Goal: Task Accomplishment & Management: Manage account settings

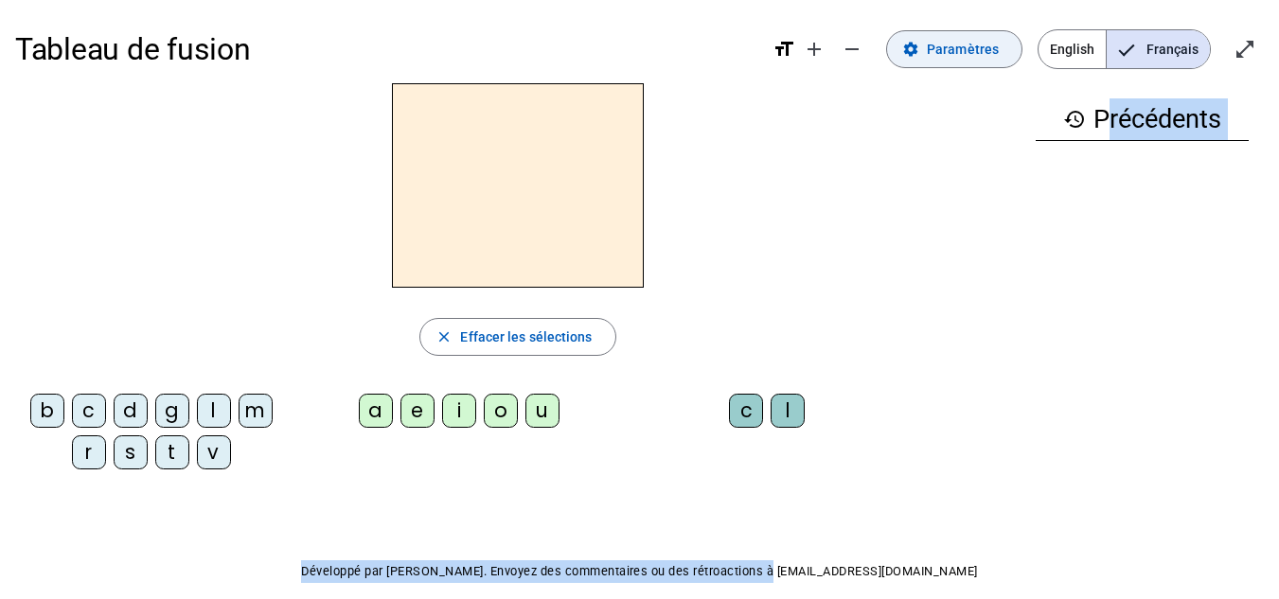
click at [955, 38] on span "Paramètres" at bounding box center [963, 49] width 72 height 23
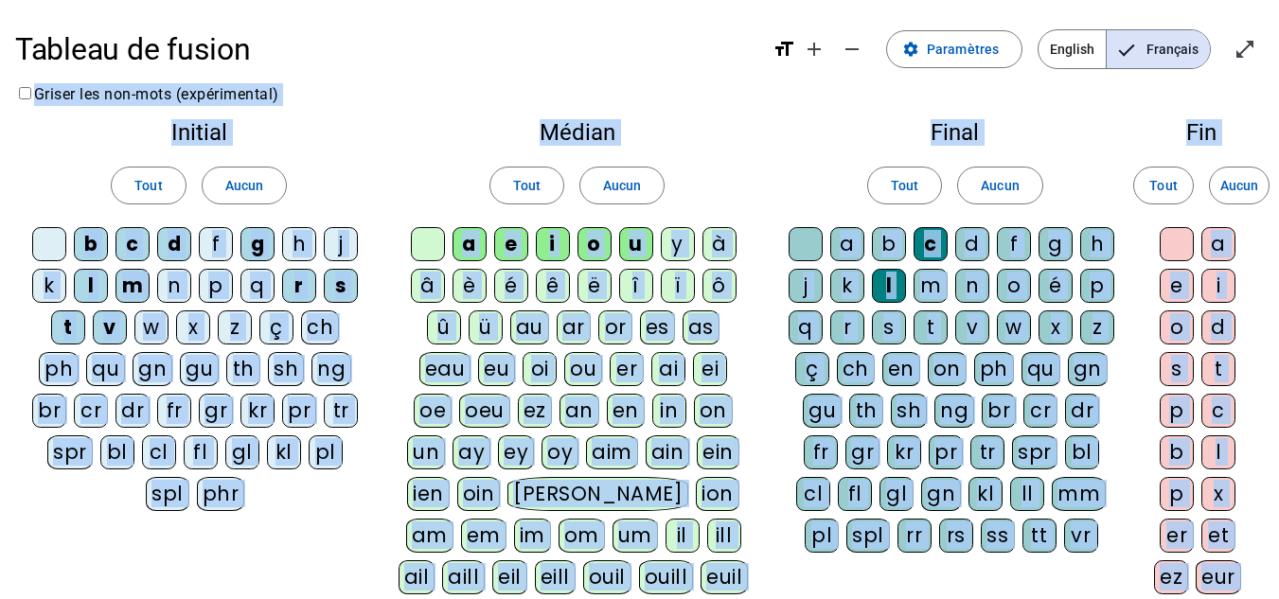
click at [1118, 113] on div "Final Tout Aucun a b c d f g h j k l m n o é p q r s t v w x z ç ch en on ph qu…" at bounding box center [955, 341] width 367 height 470
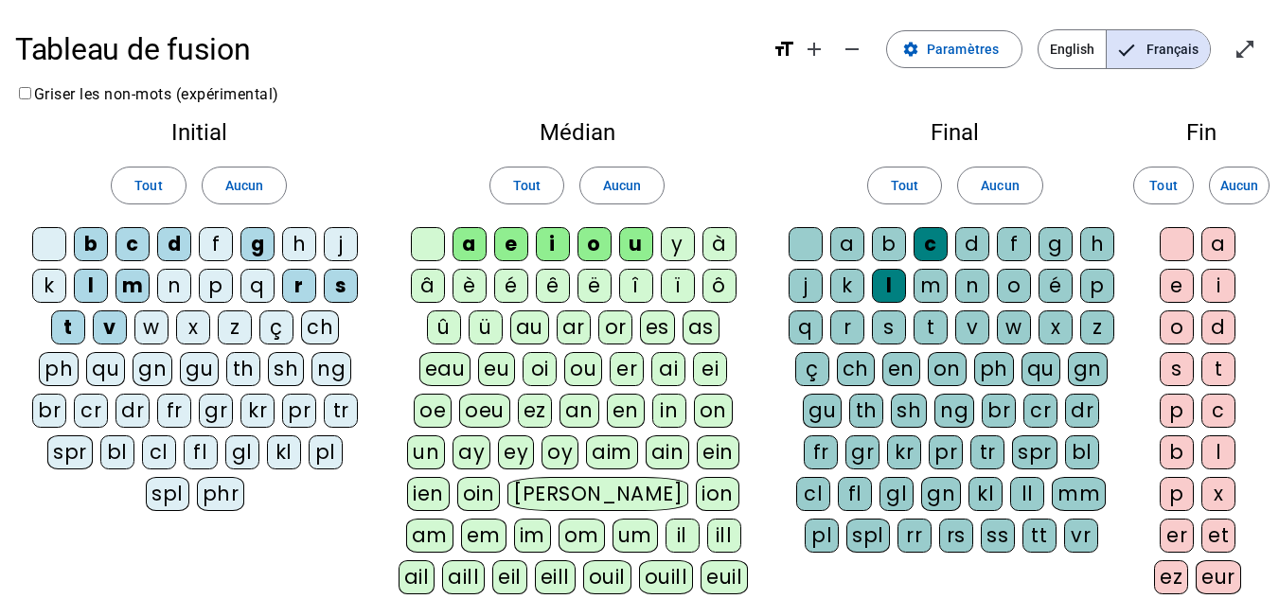
click at [1177, 279] on div "e" at bounding box center [1177, 286] width 34 height 34
click at [887, 323] on div "s" at bounding box center [889, 328] width 34 height 34
click at [971, 322] on div "v" at bounding box center [973, 328] width 34 height 34
click at [210, 286] on div "p" at bounding box center [216, 286] width 34 height 34
click at [175, 279] on div "n" at bounding box center [174, 286] width 34 height 34
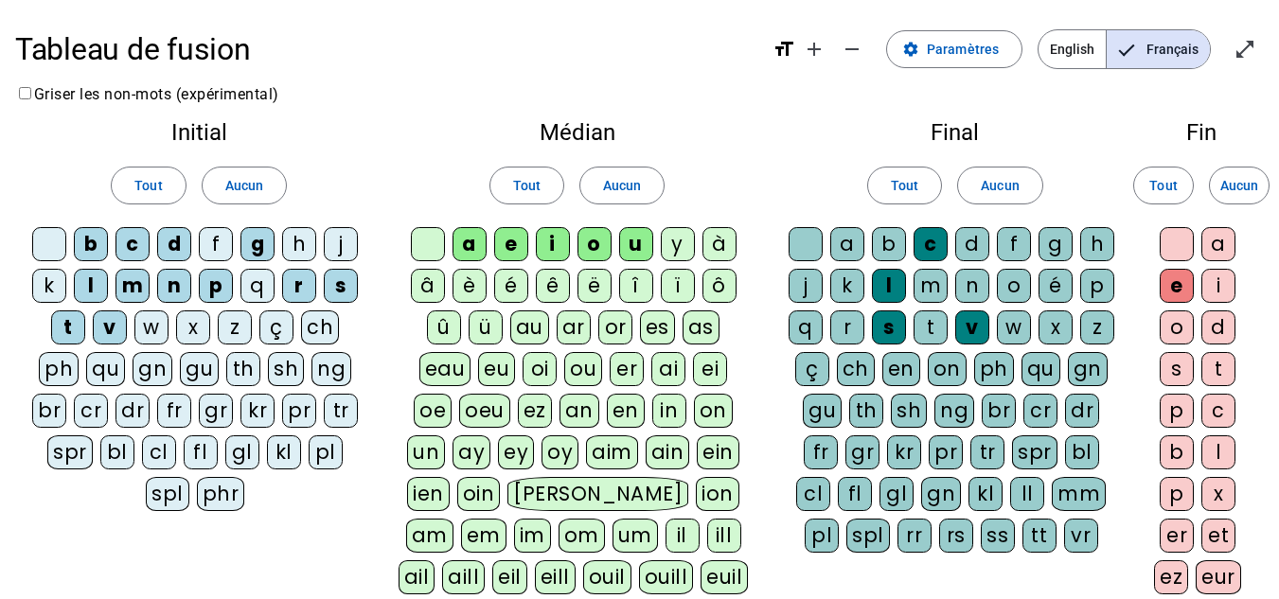
click at [219, 241] on div "f" at bounding box center [216, 244] width 34 height 34
click at [343, 244] on div "j" at bounding box center [341, 244] width 34 height 34
click at [49, 284] on div "k" at bounding box center [49, 286] width 34 height 34
click at [156, 324] on div "w" at bounding box center [151, 328] width 34 height 34
click at [204, 326] on div "x" at bounding box center [193, 328] width 34 height 34
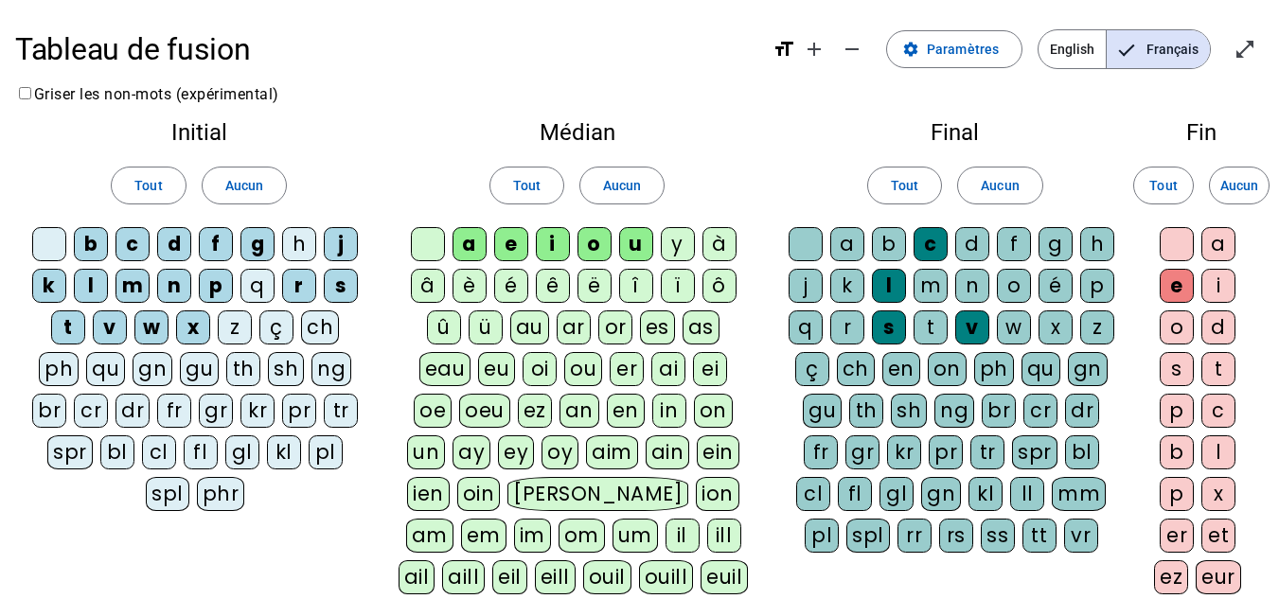
click at [246, 324] on div "z" at bounding box center [235, 328] width 34 height 34
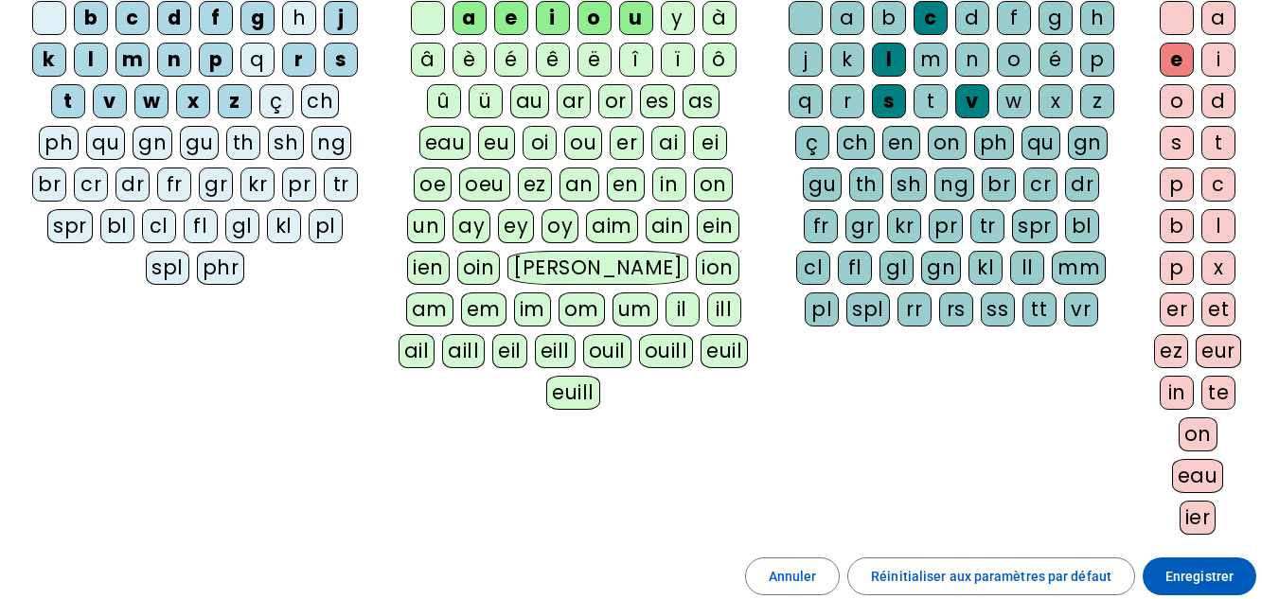
scroll to position [273, 0]
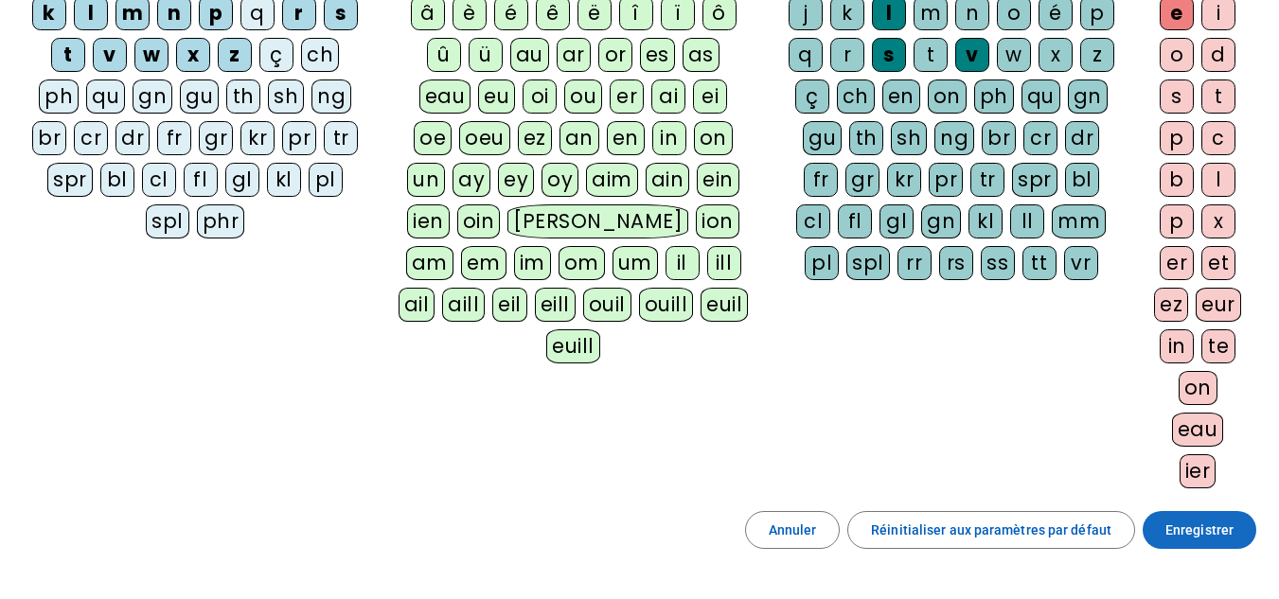
click at [1210, 538] on span "Enregistrer" at bounding box center [1200, 530] width 68 height 23
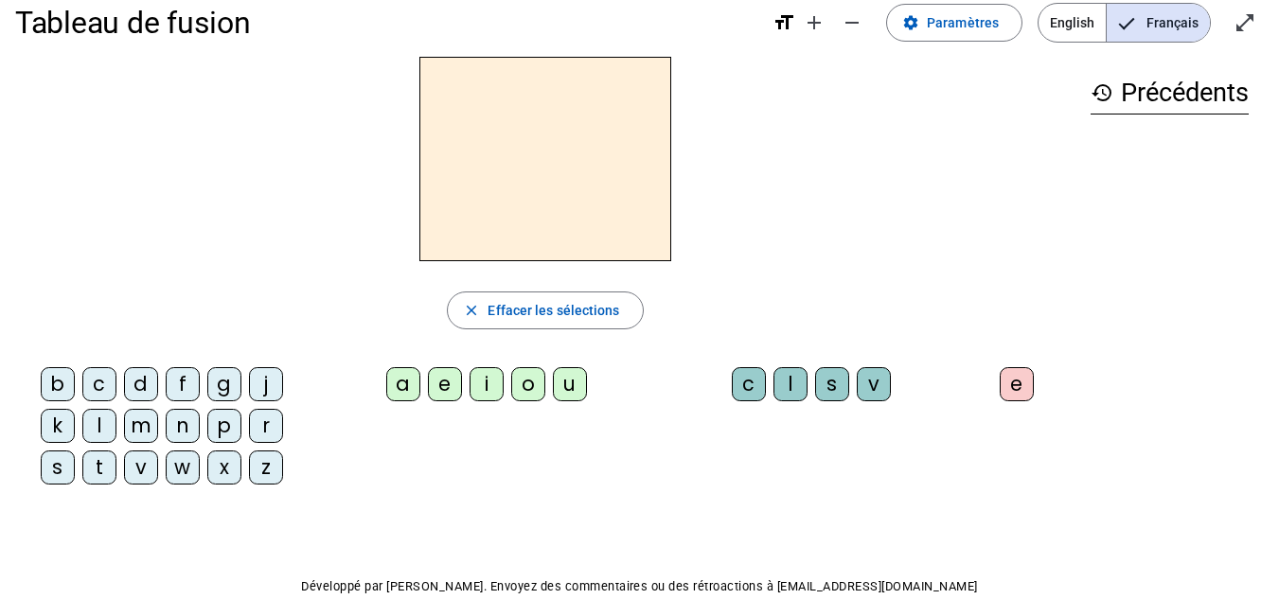
scroll to position [30, 0]
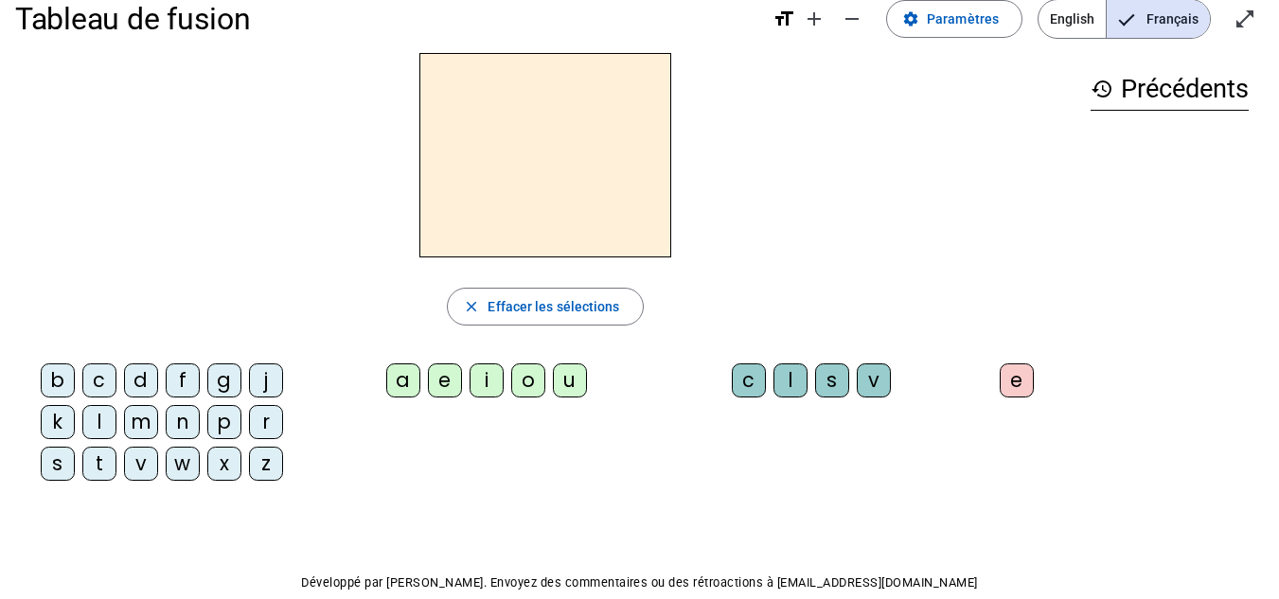
click at [180, 254] on div at bounding box center [545, 155] width 1061 height 205
click at [97, 421] on div "l" at bounding box center [99, 422] width 34 height 34
click at [405, 378] on div "a" at bounding box center [403, 381] width 34 height 34
click at [869, 379] on div "v" at bounding box center [874, 381] width 34 height 34
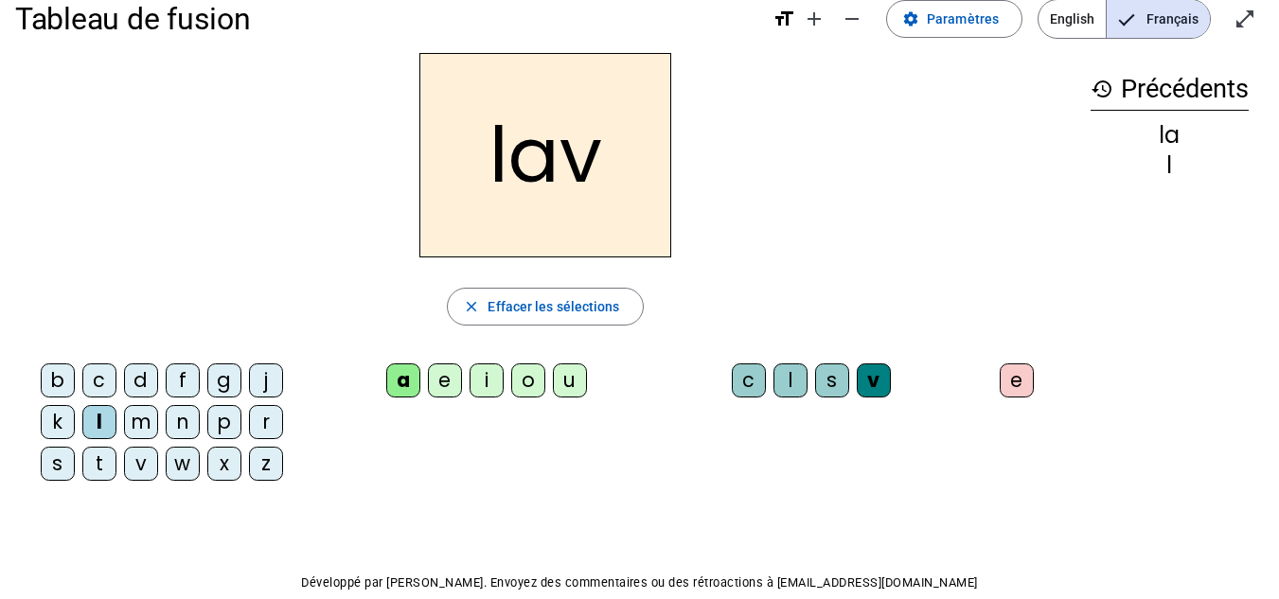
click at [1011, 379] on div "e" at bounding box center [1017, 381] width 34 height 34
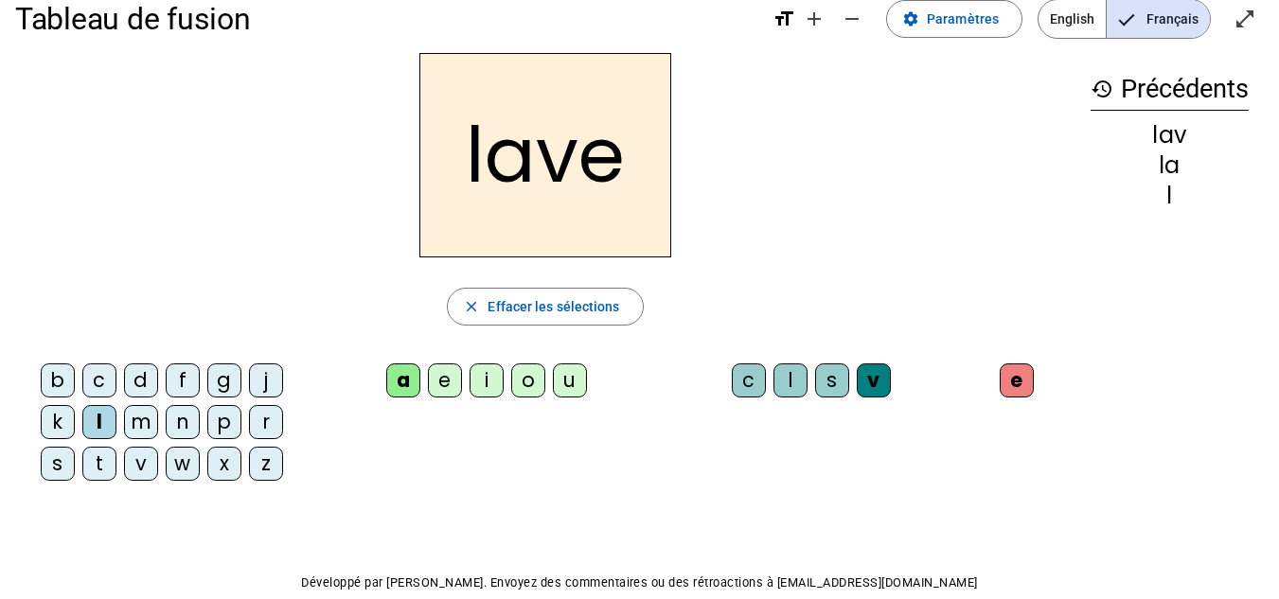
click at [219, 377] on div "g" at bounding box center [224, 381] width 34 height 34
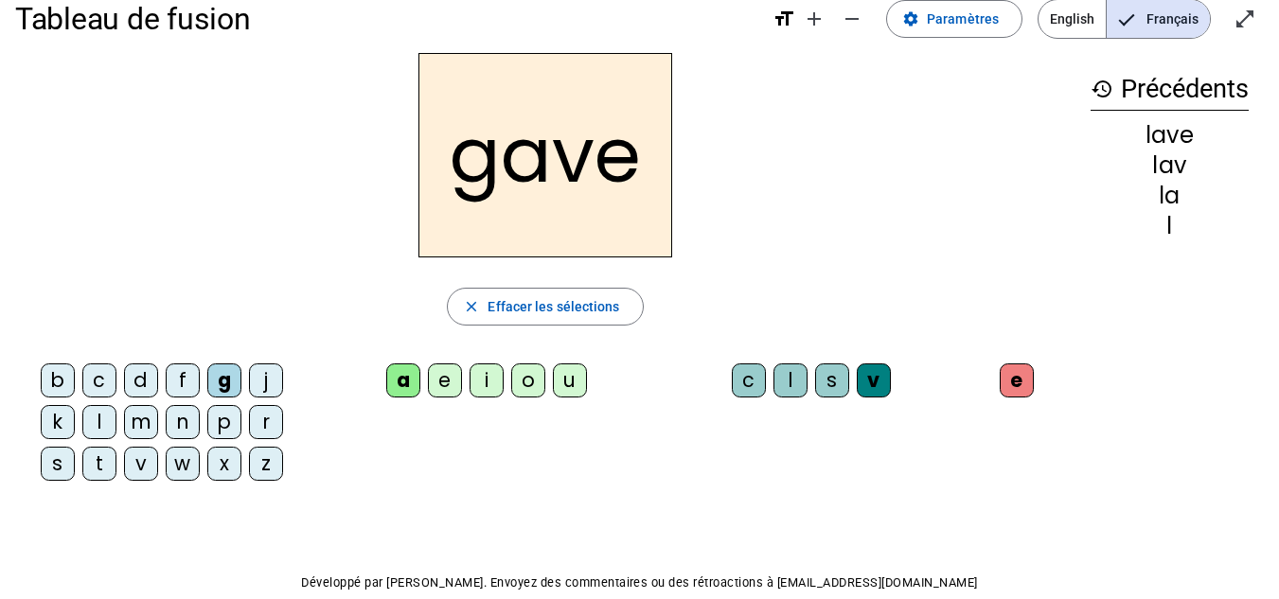
click at [227, 421] on div "p" at bounding box center [224, 422] width 34 height 34
click at [266, 421] on div "r" at bounding box center [266, 422] width 34 height 34
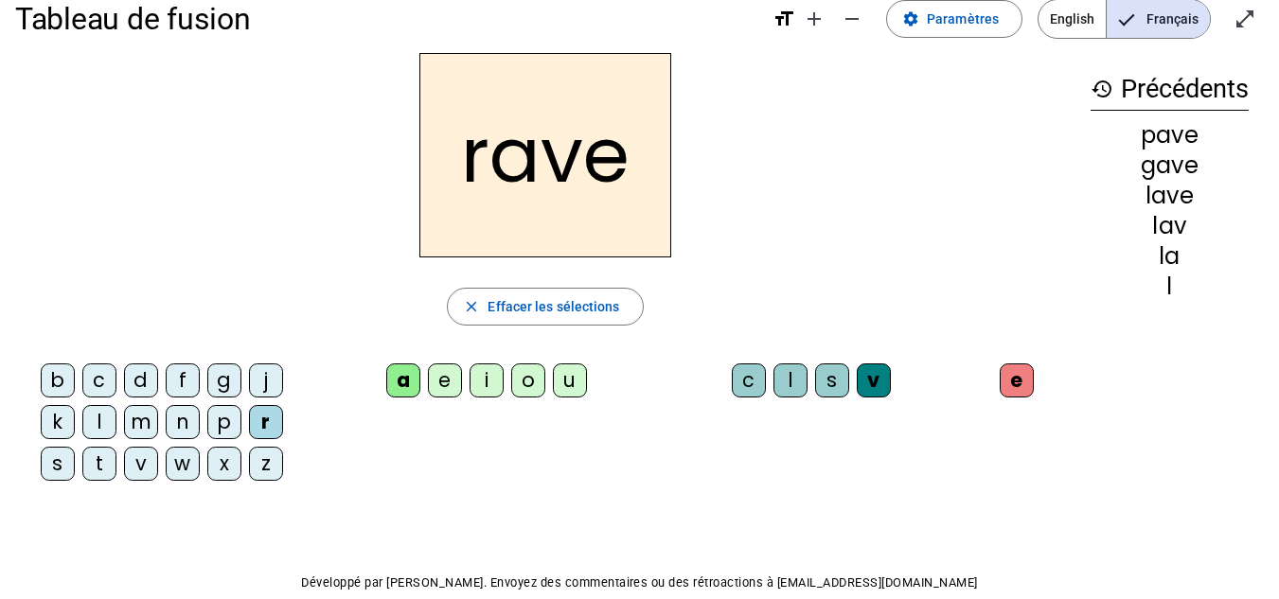
click at [826, 382] on div "s" at bounding box center [832, 381] width 34 height 34
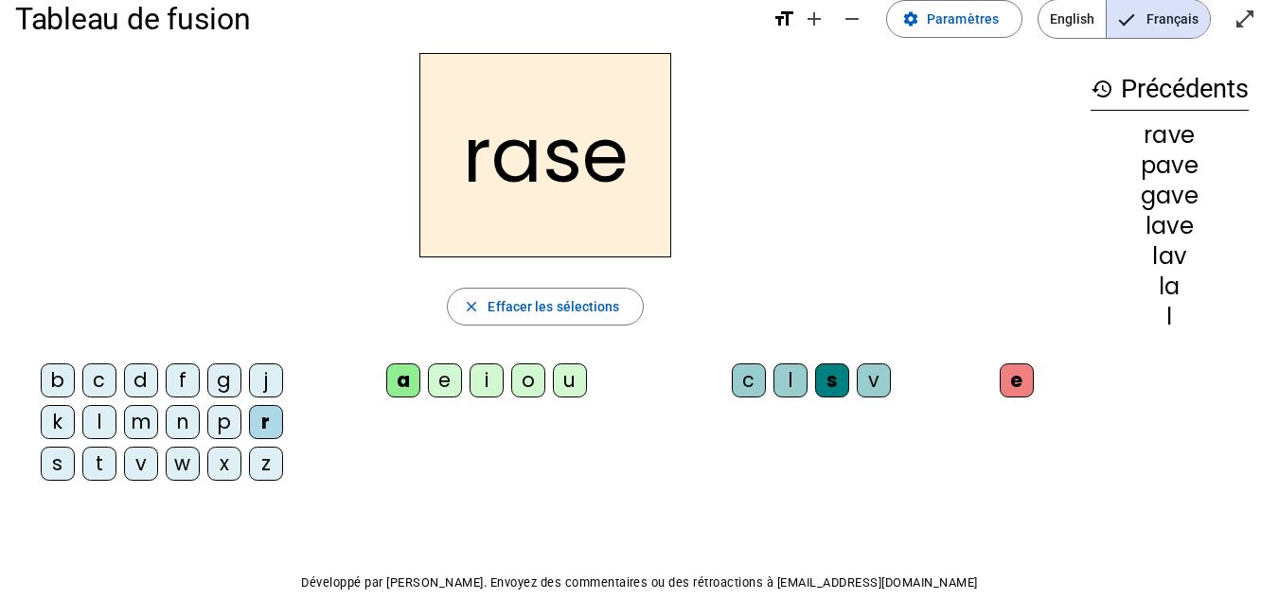
click at [98, 375] on div "c" at bounding box center [99, 381] width 34 height 34
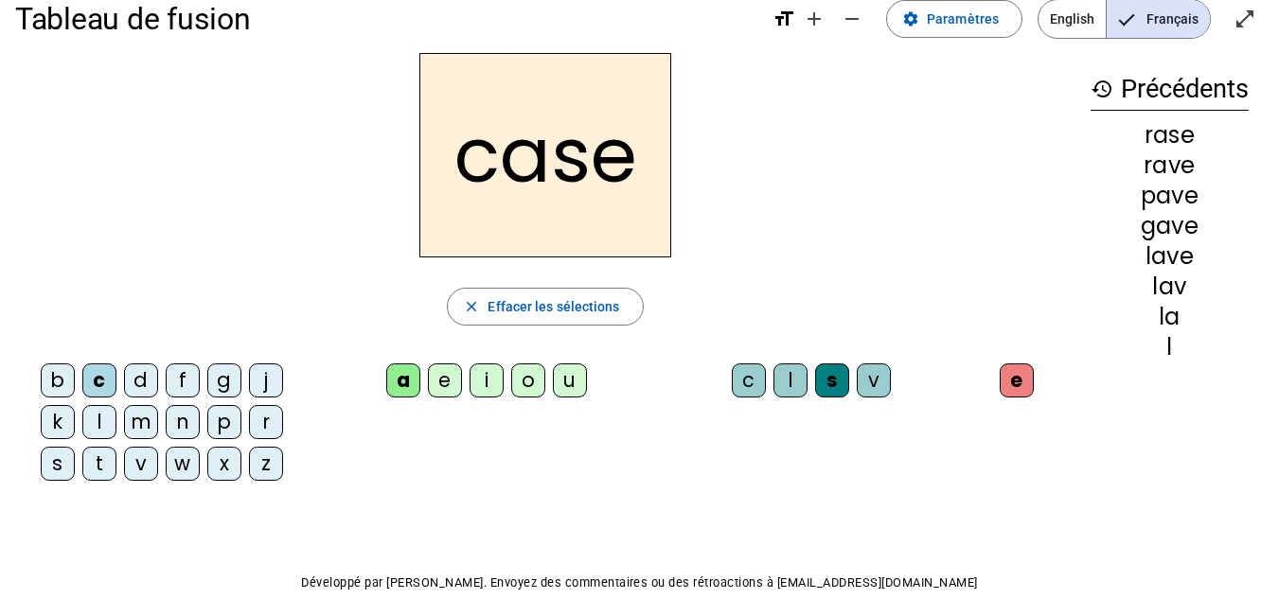
click at [870, 383] on div "v" at bounding box center [874, 381] width 34 height 34
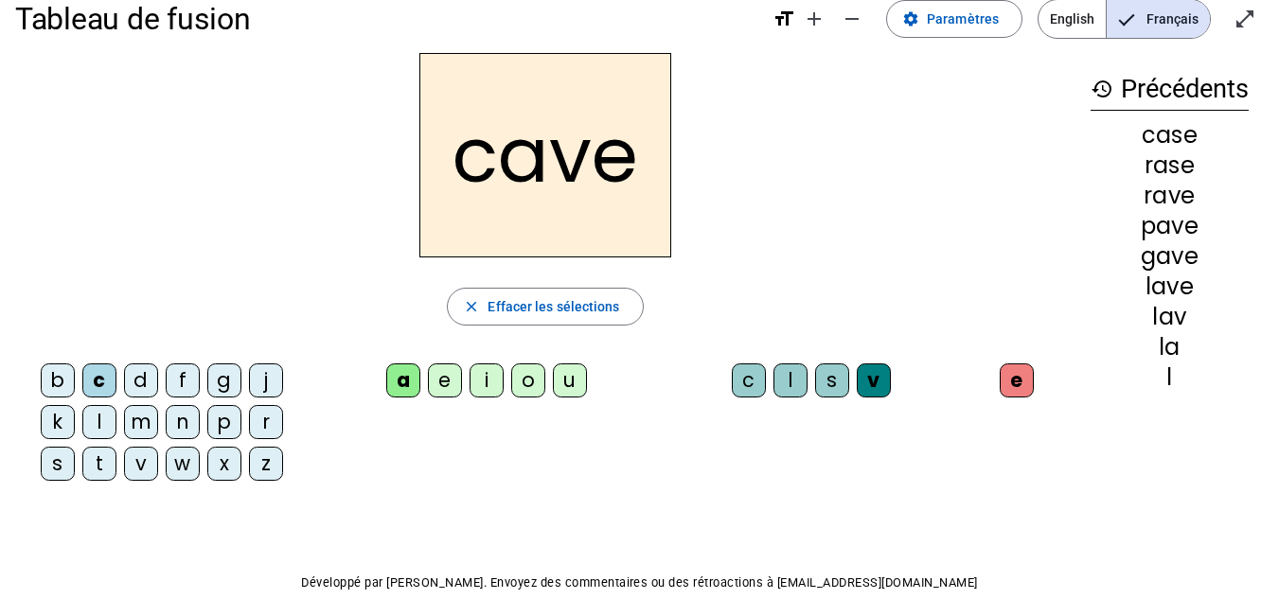
click at [838, 378] on div "s" at bounding box center [832, 381] width 34 height 34
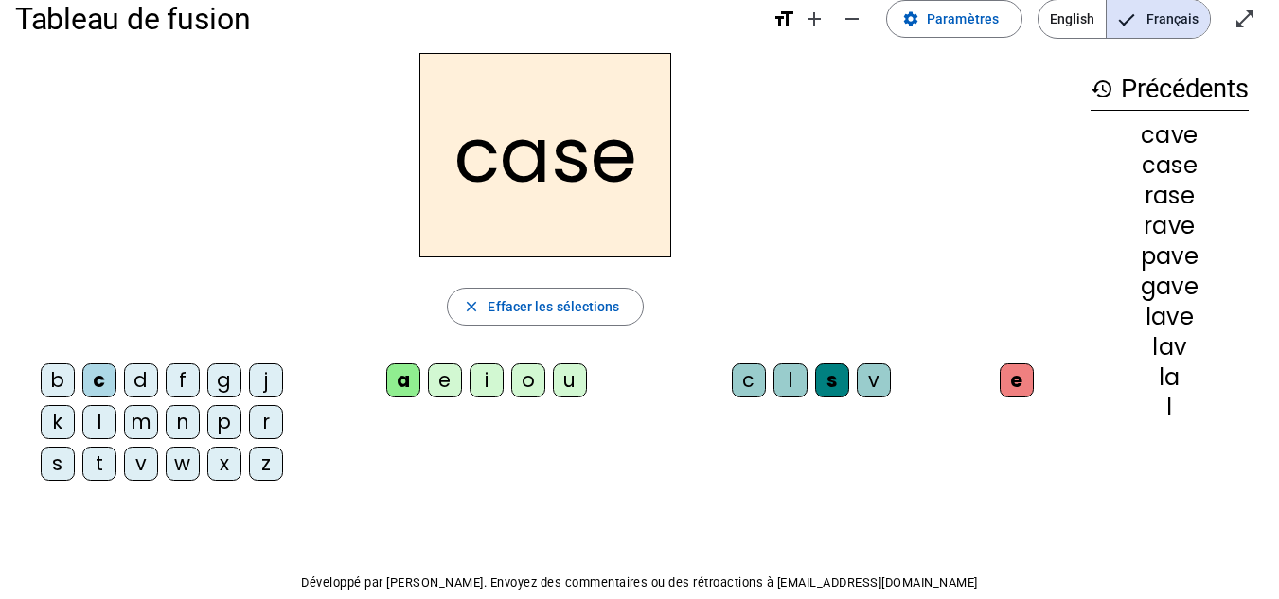
click at [128, 452] on div "v" at bounding box center [141, 464] width 34 height 34
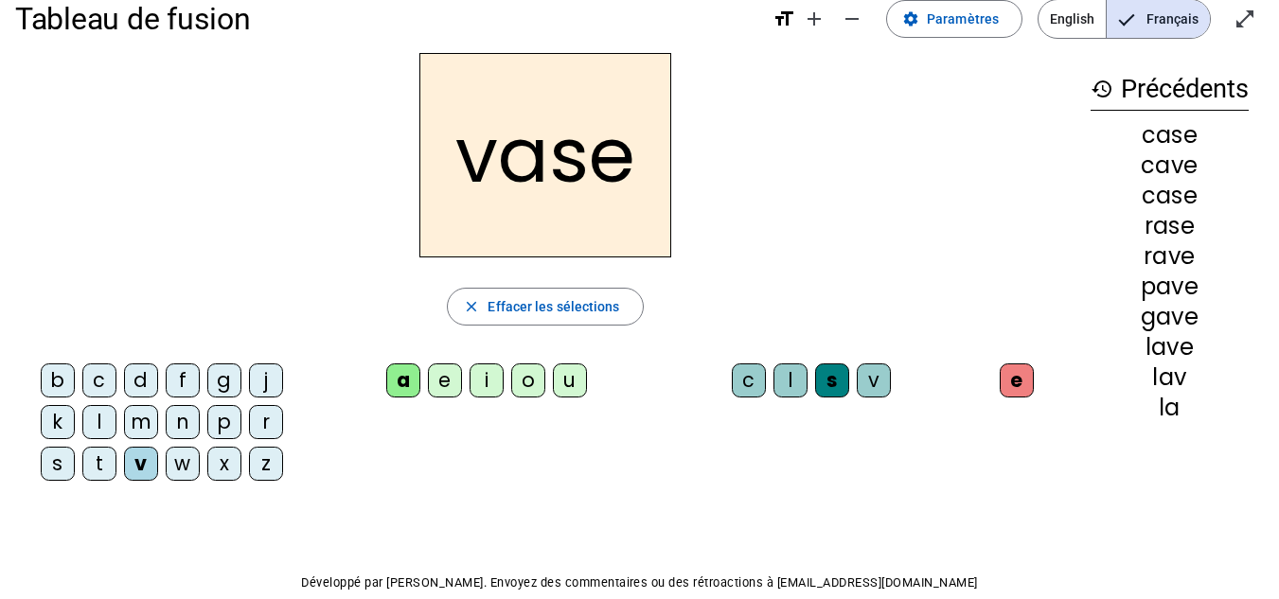
click at [67, 388] on div "b" at bounding box center [58, 381] width 34 height 34
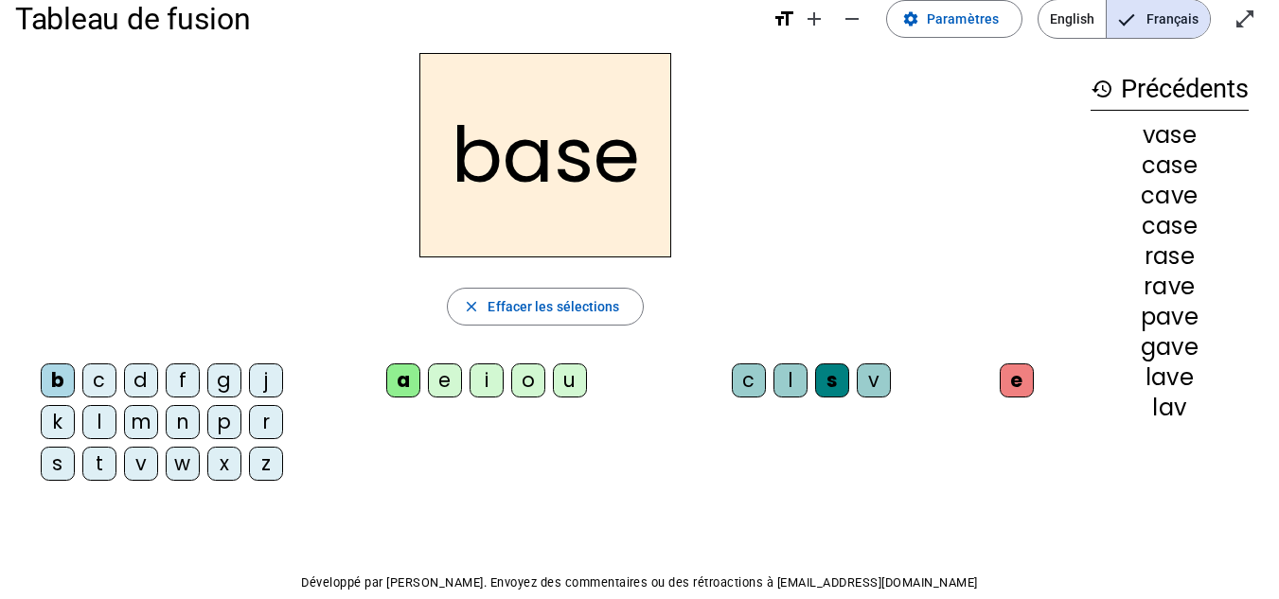
click at [481, 375] on div "i" at bounding box center [487, 381] width 34 height 34
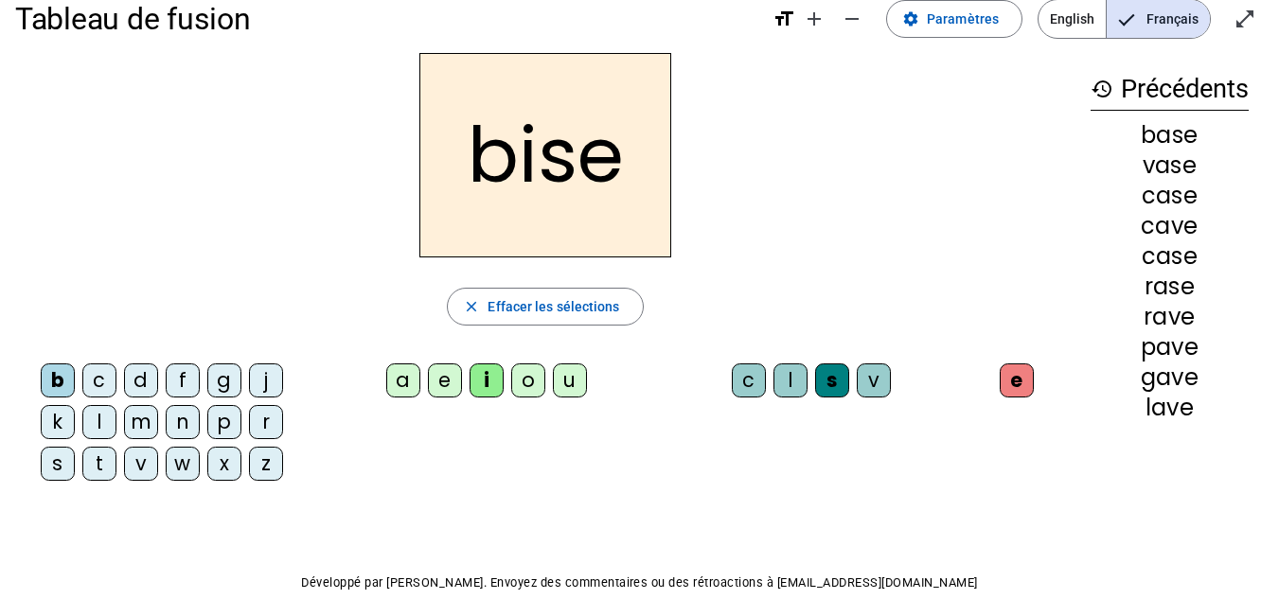
click at [567, 380] on div "u" at bounding box center [570, 381] width 34 height 34
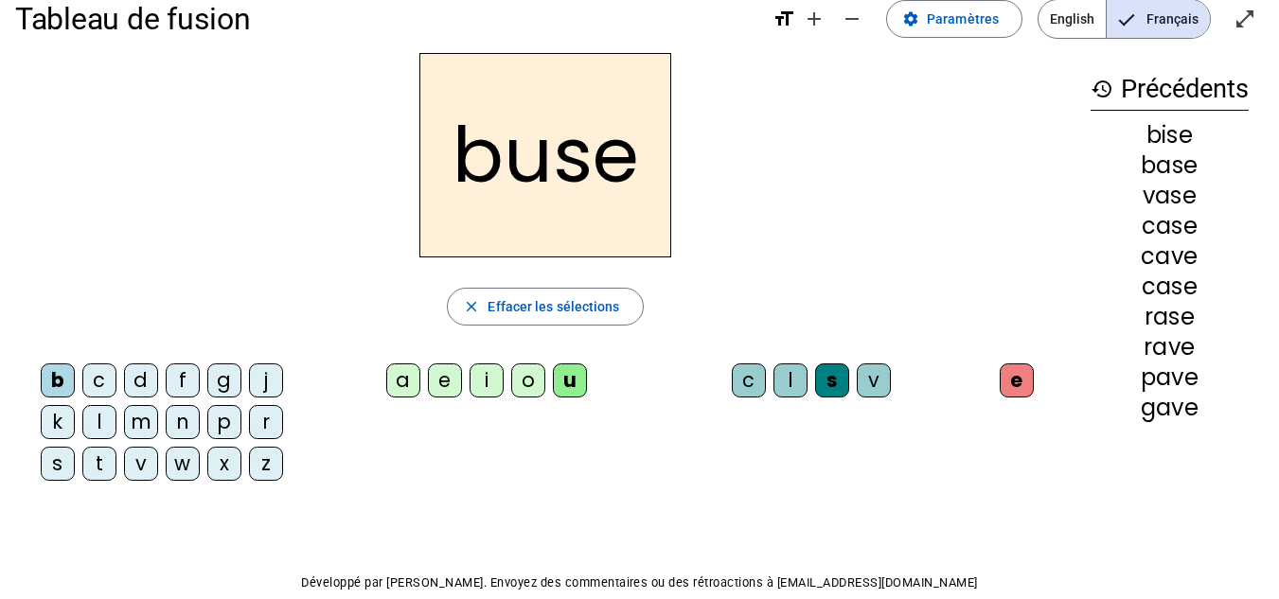
click at [263, 412] on div "r" at bounding box center [266, 422] width 34 height 34
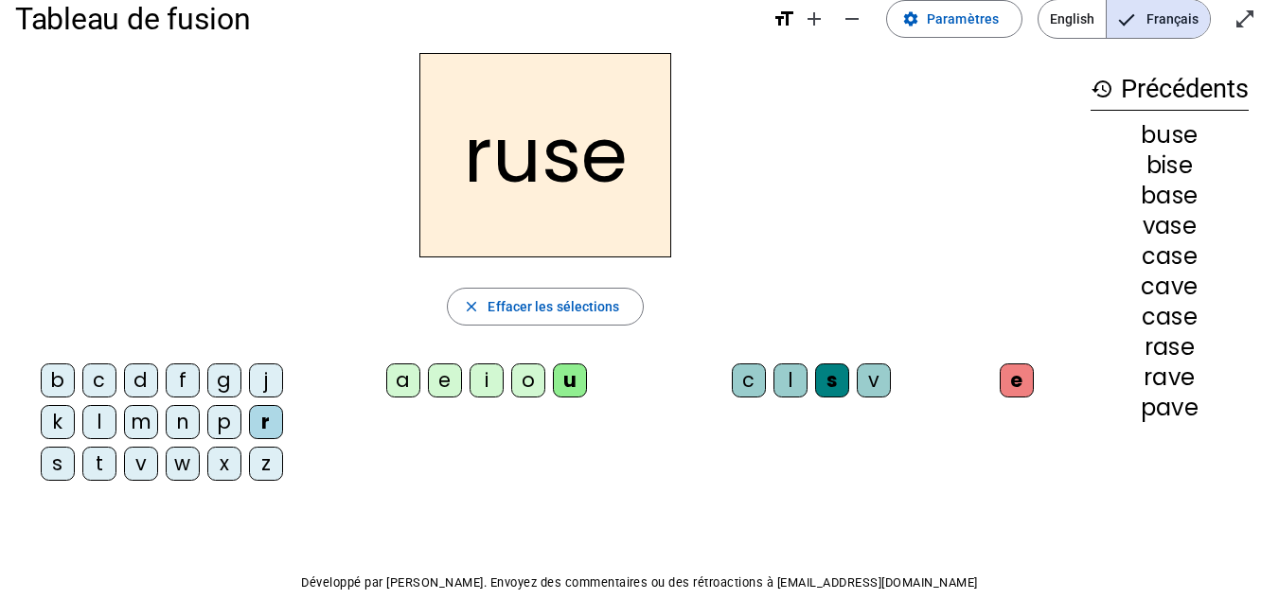
click at [150, 419] on div "m" at bounding box center [141, 422] width 34 height 34
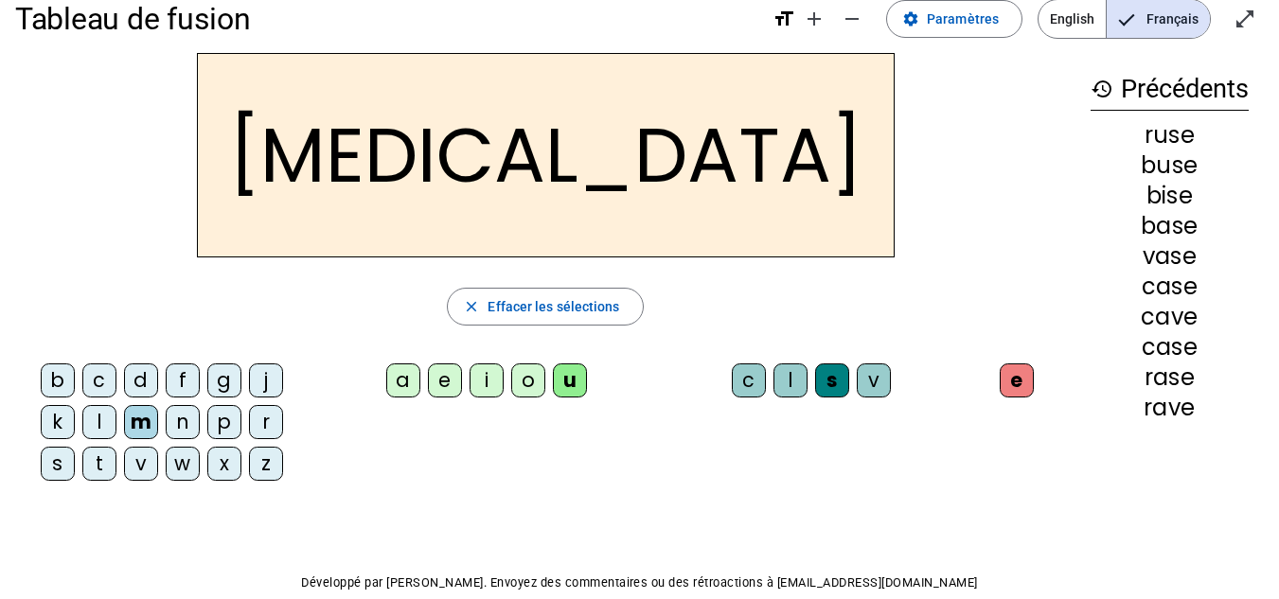
click at [475, 379] on div "i" at bounding box center [487, 381] width 34 height 34
